Goal: Find specific page/section: Find specific page/section

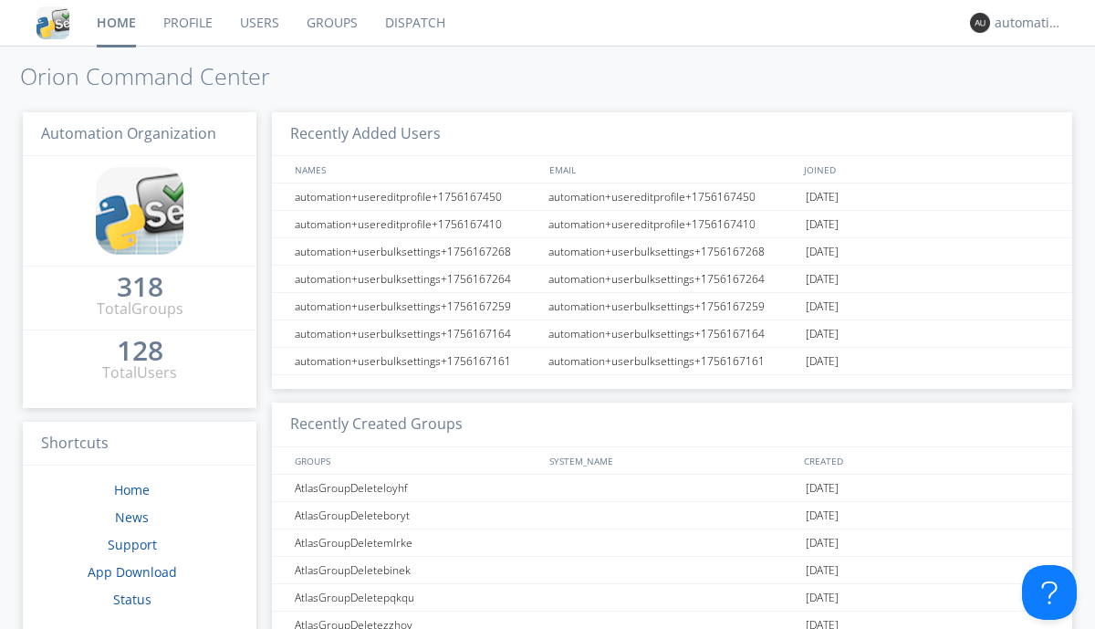
click at [413, 23] on link "Dispatch" at bounding box center [415, 23] width 88 height 46
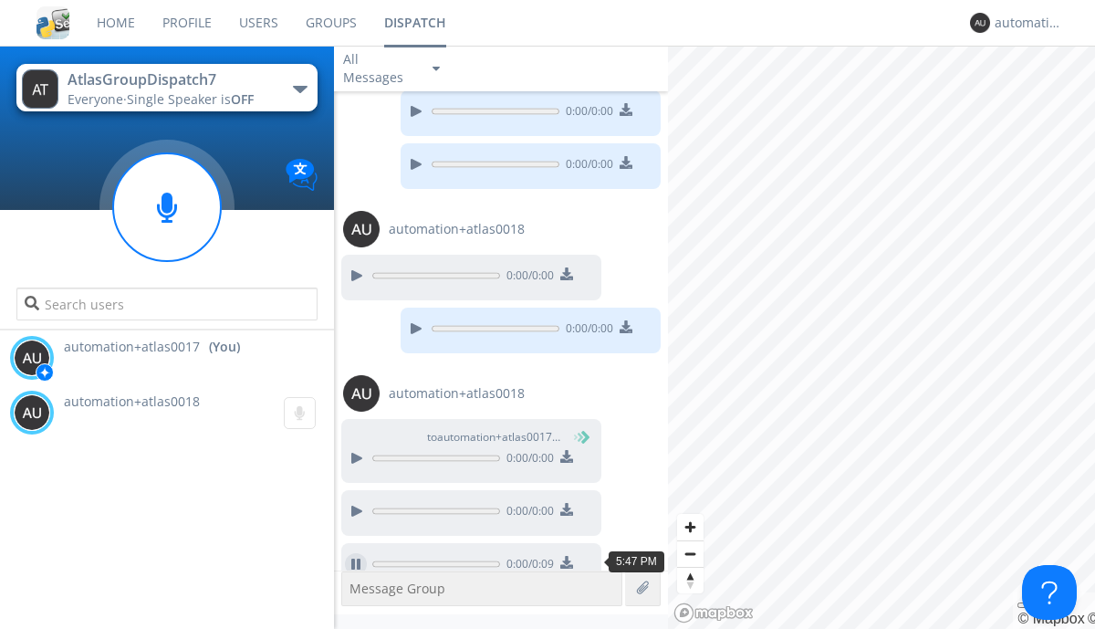
scroll to position [319, 0]
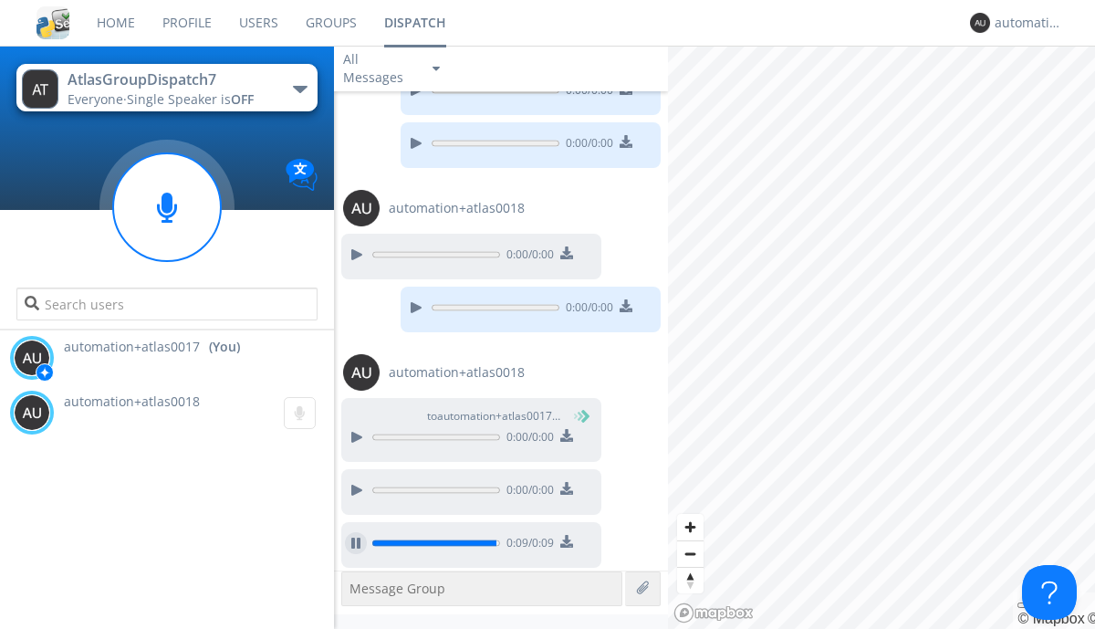
click at [356, 538] on div at bounding box center [356, 543] width 22 height 22
click at [1024, 23] on div "automation+atlas0017" at bounding box center [1029, 23] width 68 height 18
